Goal: Task Accomplishment & Management: Manage account settings

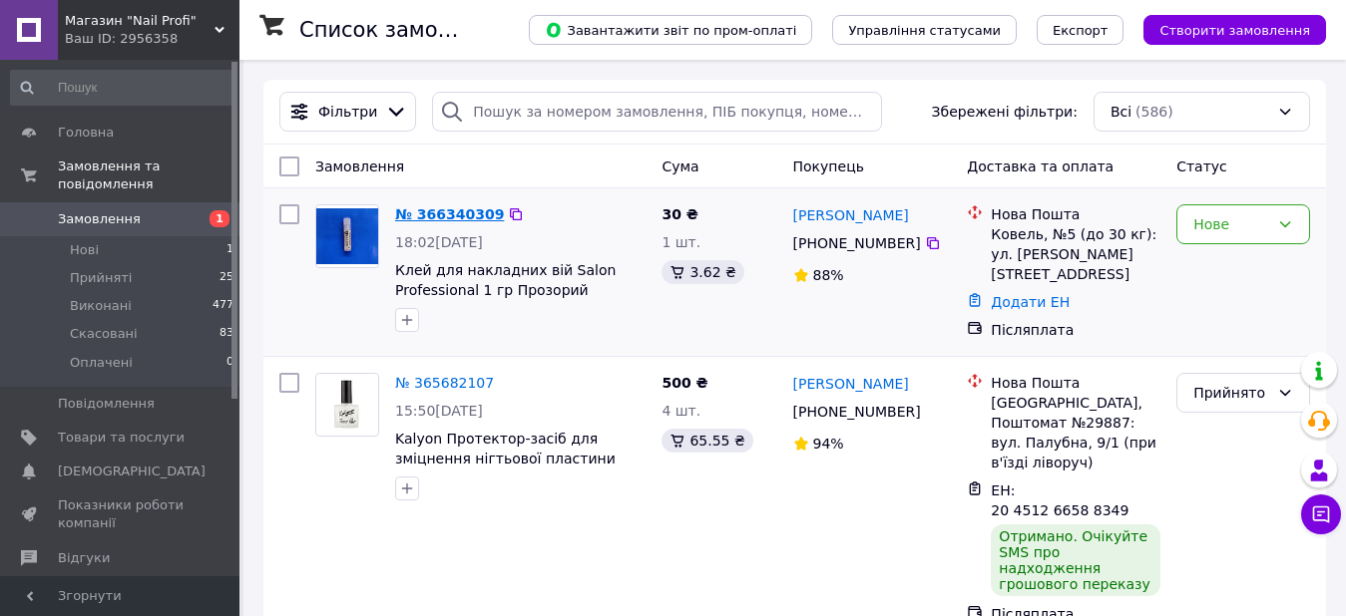
click at [433, 212] on link "№ 366340309" at bounding box center [449, 214] width 109 height 16
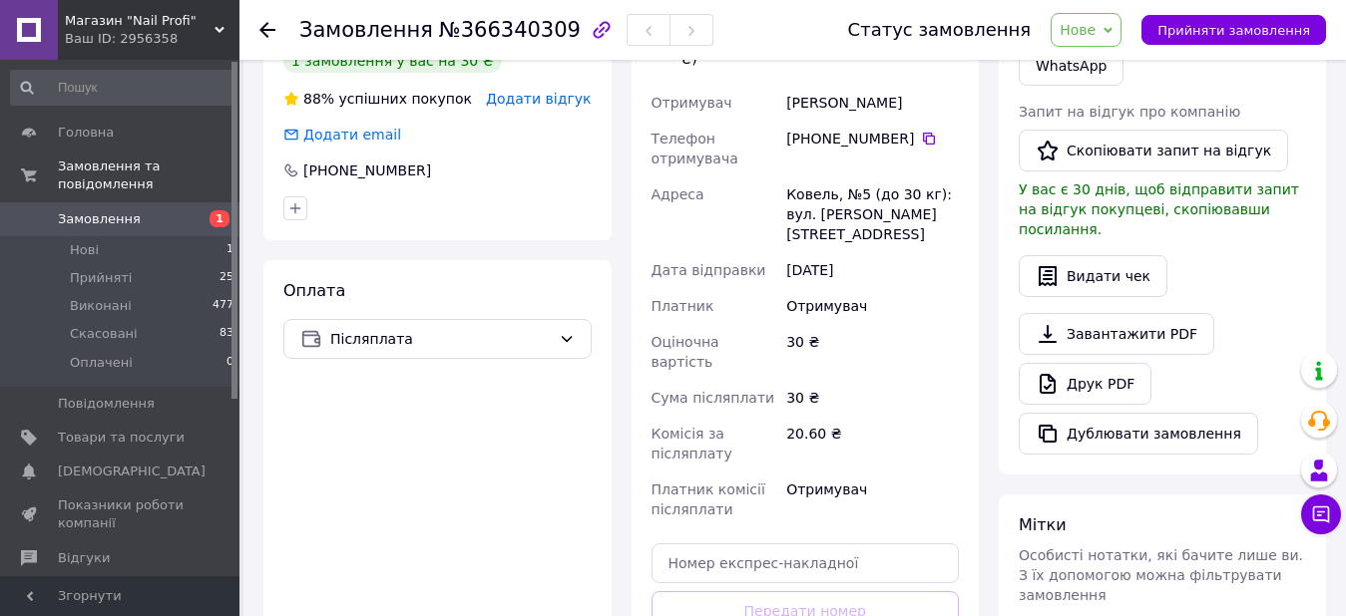
scroll to position [599, 0]
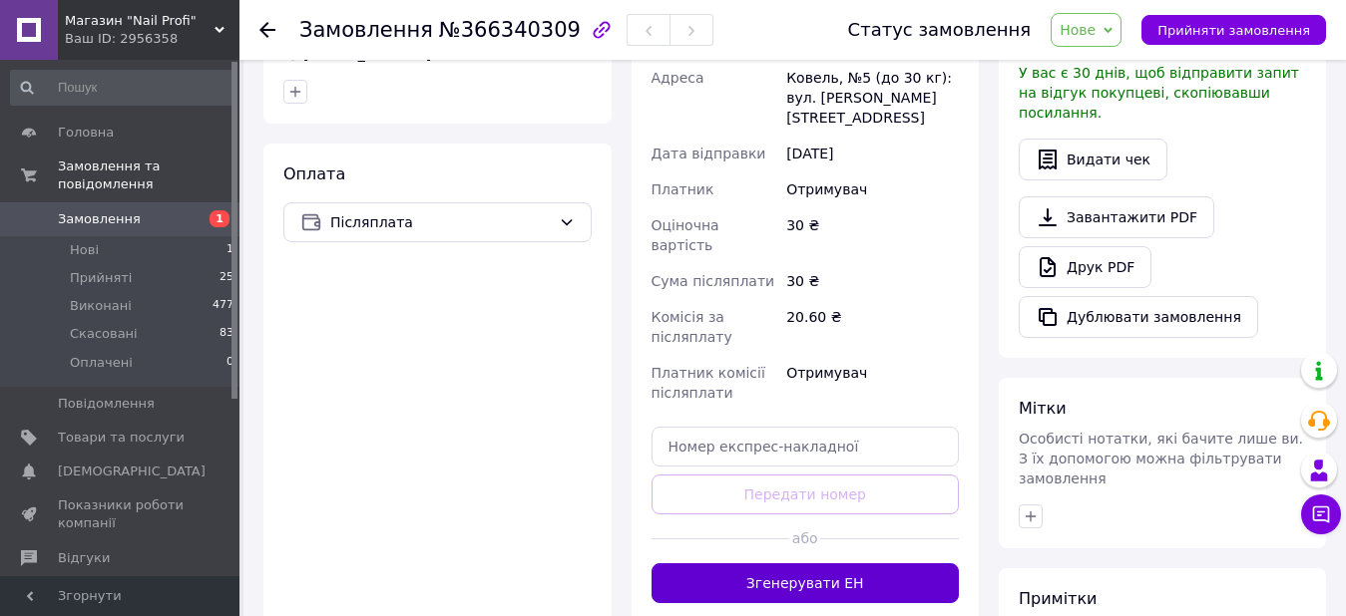
click at [819, 564] on button "Згенерувати ЕН" at bounding box center [805, 584] width 308 height 40
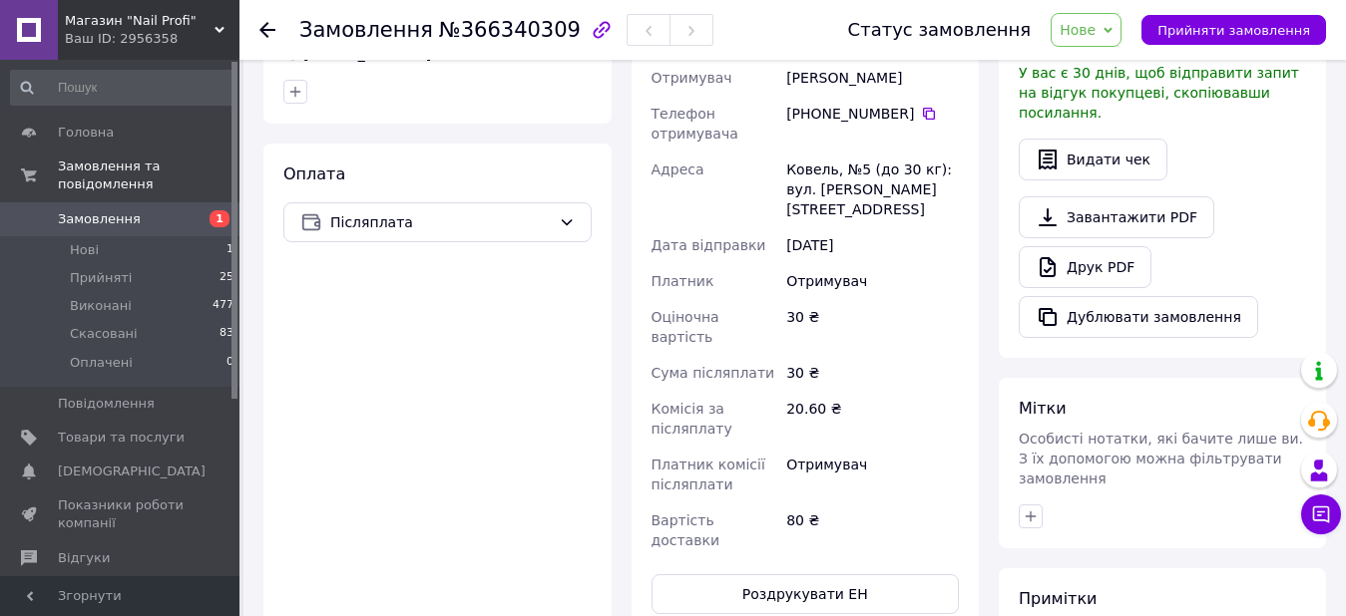
scroll to position [200, 0]
